Goal: Find specific page/section

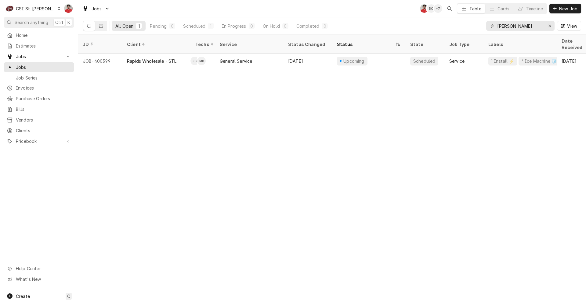
click at [516, 129] on div "ID Client Techs Service Status Changed Status State Job Type Labels Date Receiv…" at bounding box center [332, 170] width 508 height 270
click at [522, 30] on input "truman" at bounding box center [520, 26] width 46 height 10
click at [43, 95] on span "Purchase Orders" at bounding box center [43, 98] width 55 height 6
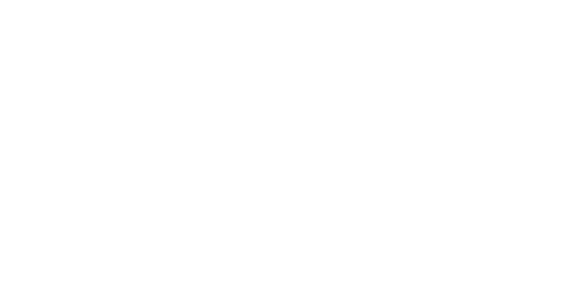
click at [531, 25] on div "Dynamic Content Wrapper" at bounding box center [293, 152] width 586 height 304
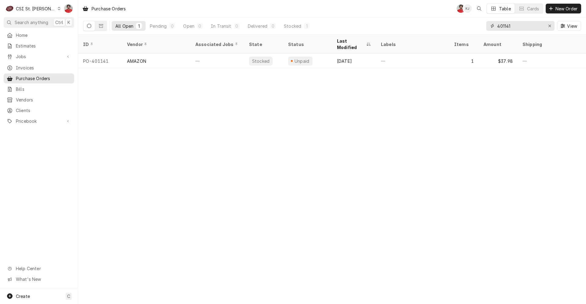
click at [531, 25] on input "401141" at bounding box center [520, 26] width 46 height 10
type input "401189"
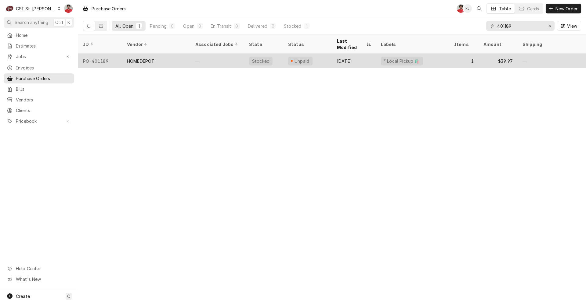
click at [168, 54] on div "HOMEDEPOT" at bounding box center [156, 61] width 68 height 15
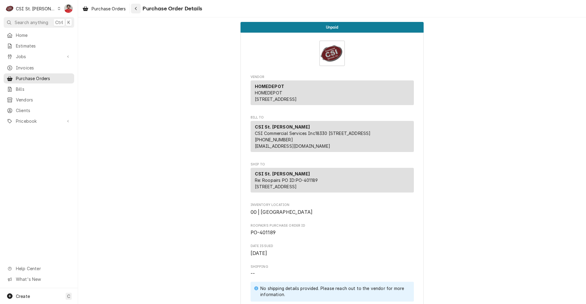
click at [135, 9] on div "Navigate back" at bounding box center [136, 8] width 6 height 6
